Goal: Navigation & Orientation: Go to known website

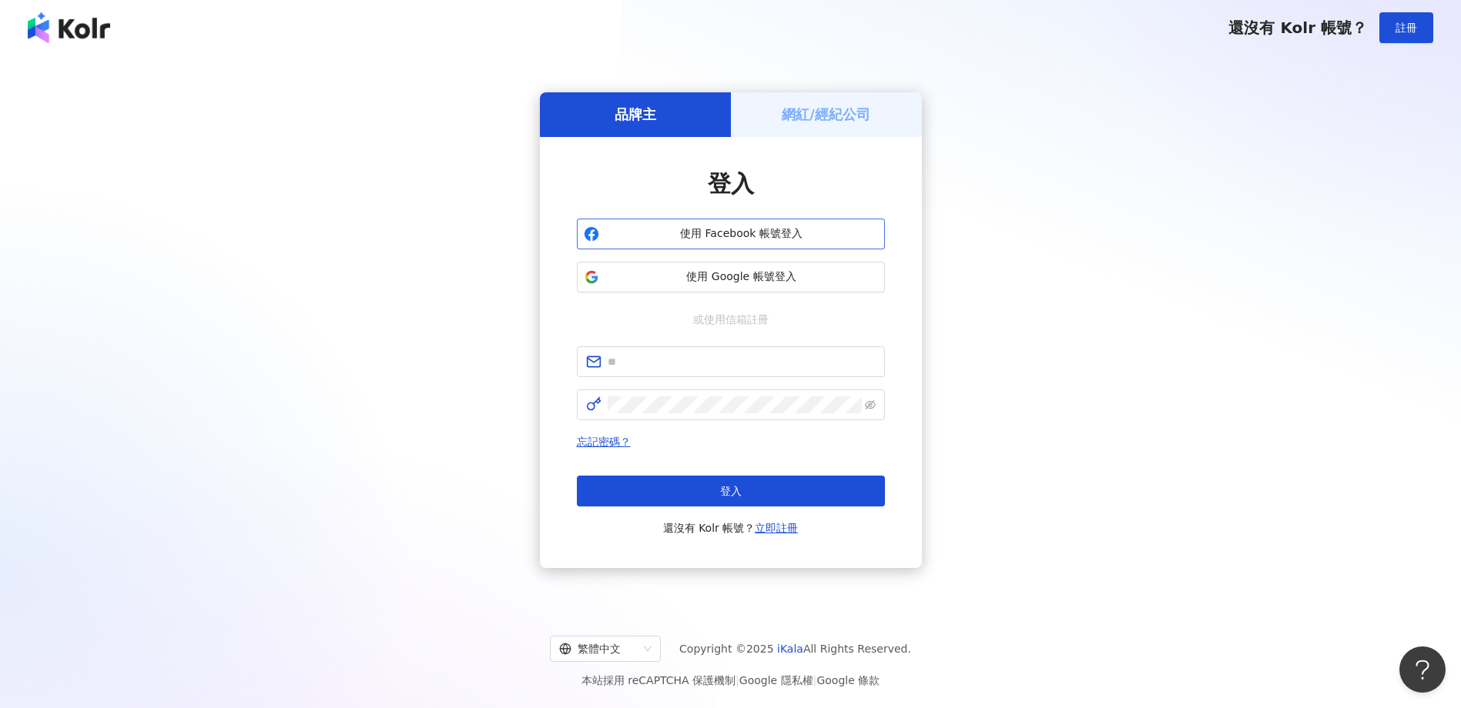
click at [839, 219] on button "使用 Facebook 帳號登入" at bounding box center [731, 234] width 308 height 31
click at [813, 271] on span "使用 Google 帳號登入" at bounding box center [741, 277] width 273 height 15
